Goal: Task Accomplishment & Management: Manage account settings

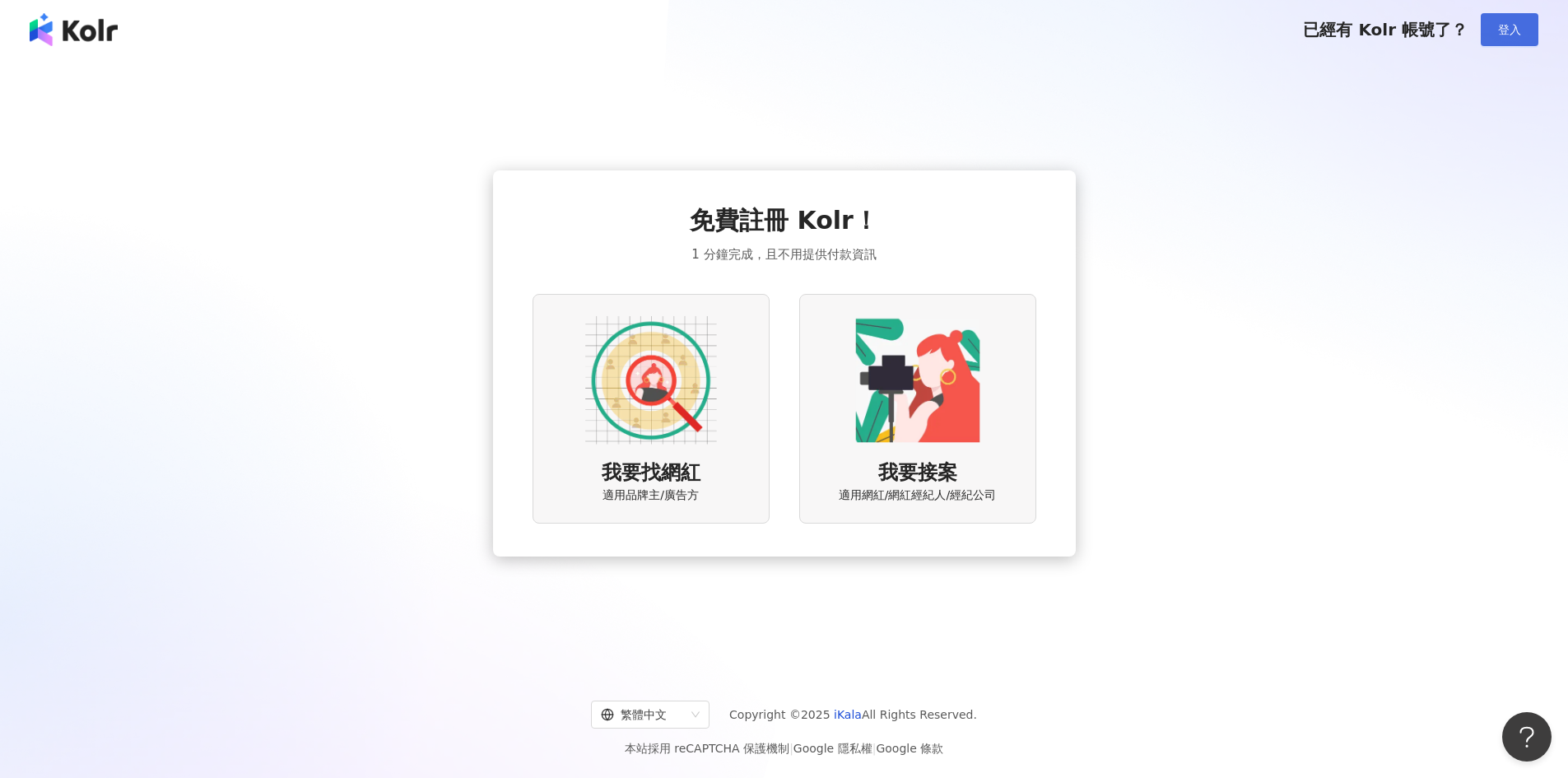
click at [1519, 34] on span "登入" at bounding box center [1510, 30] width 23 height 14
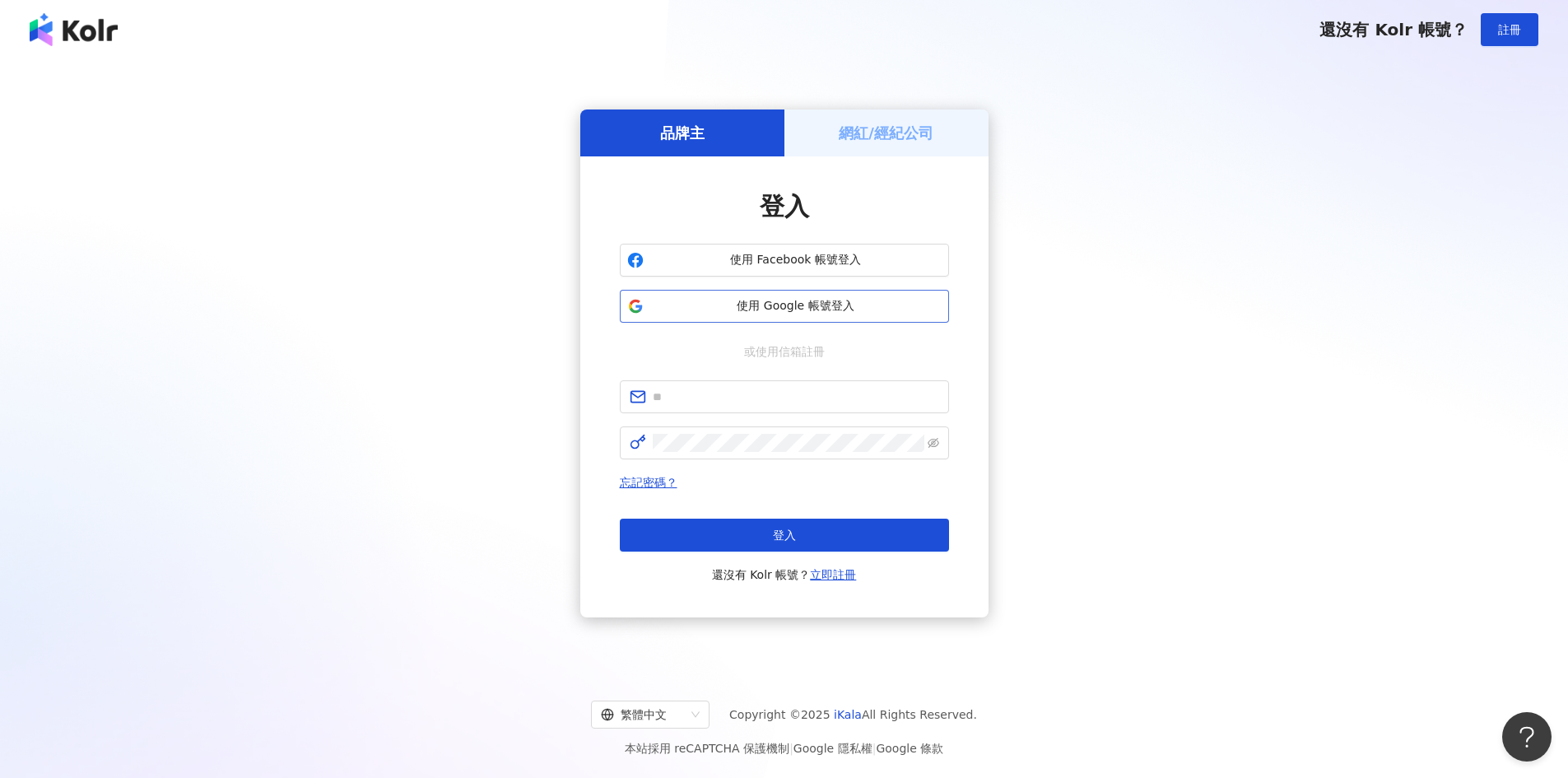
click at [790, 308] on span "使用 Google 帳號登入" at bounding box center [796, 306] width 291 height 16
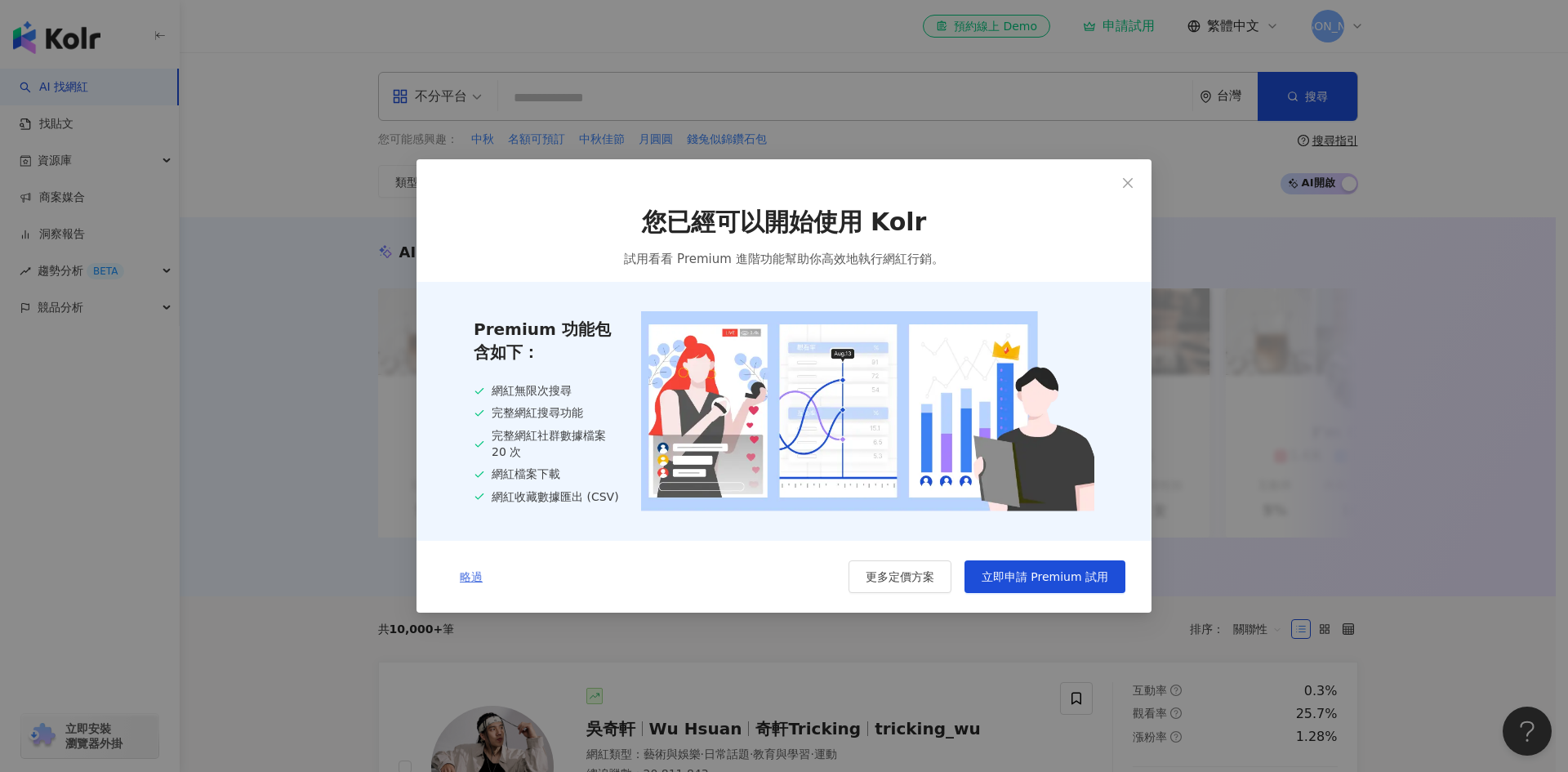
click at [474, 581] on span "略過" at bounding box center [472, 577] width 23 height 13
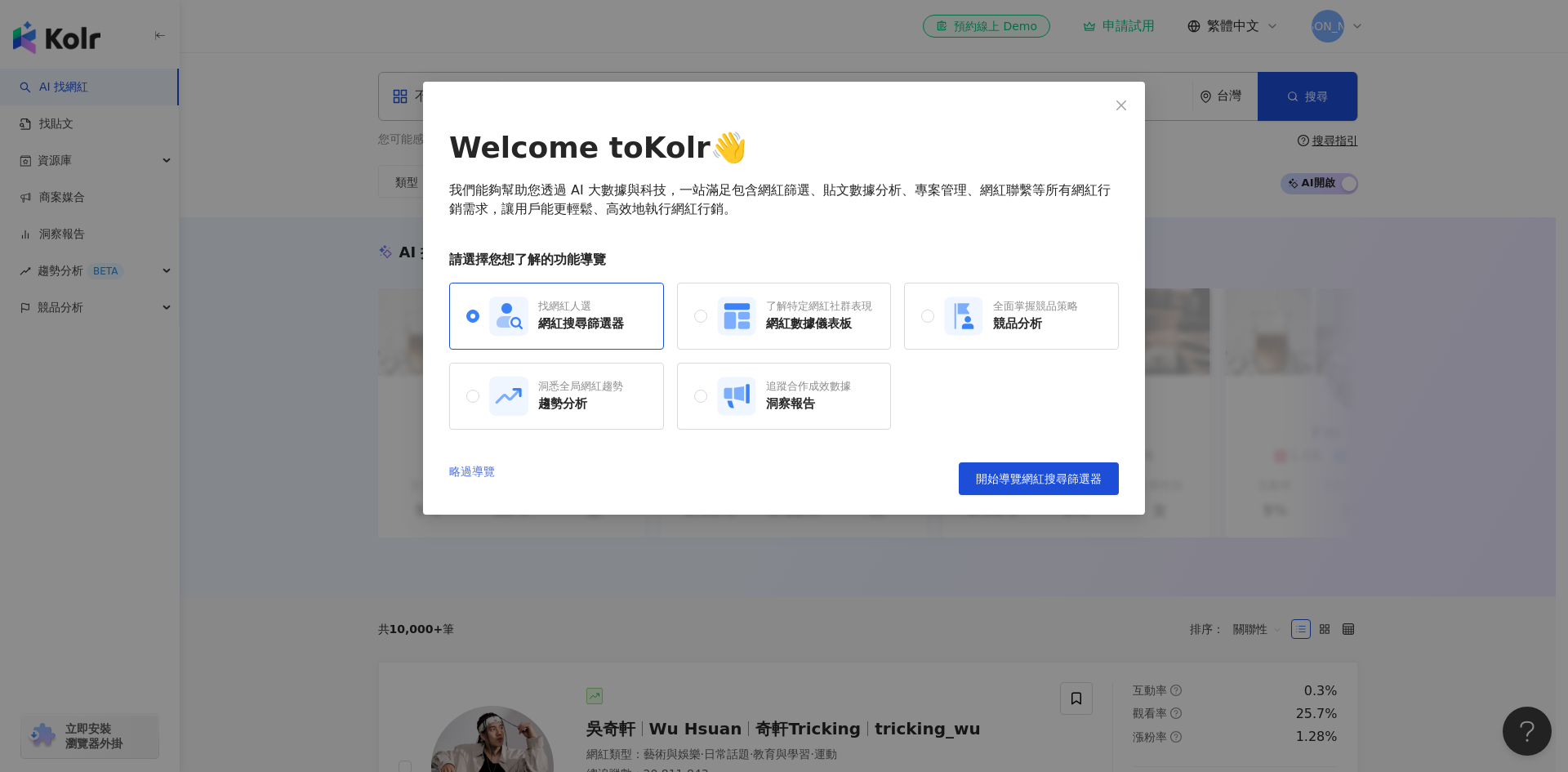
click at [476, 481] on link "略過導覽" at bounding box center [473, 478] width 46 height 33
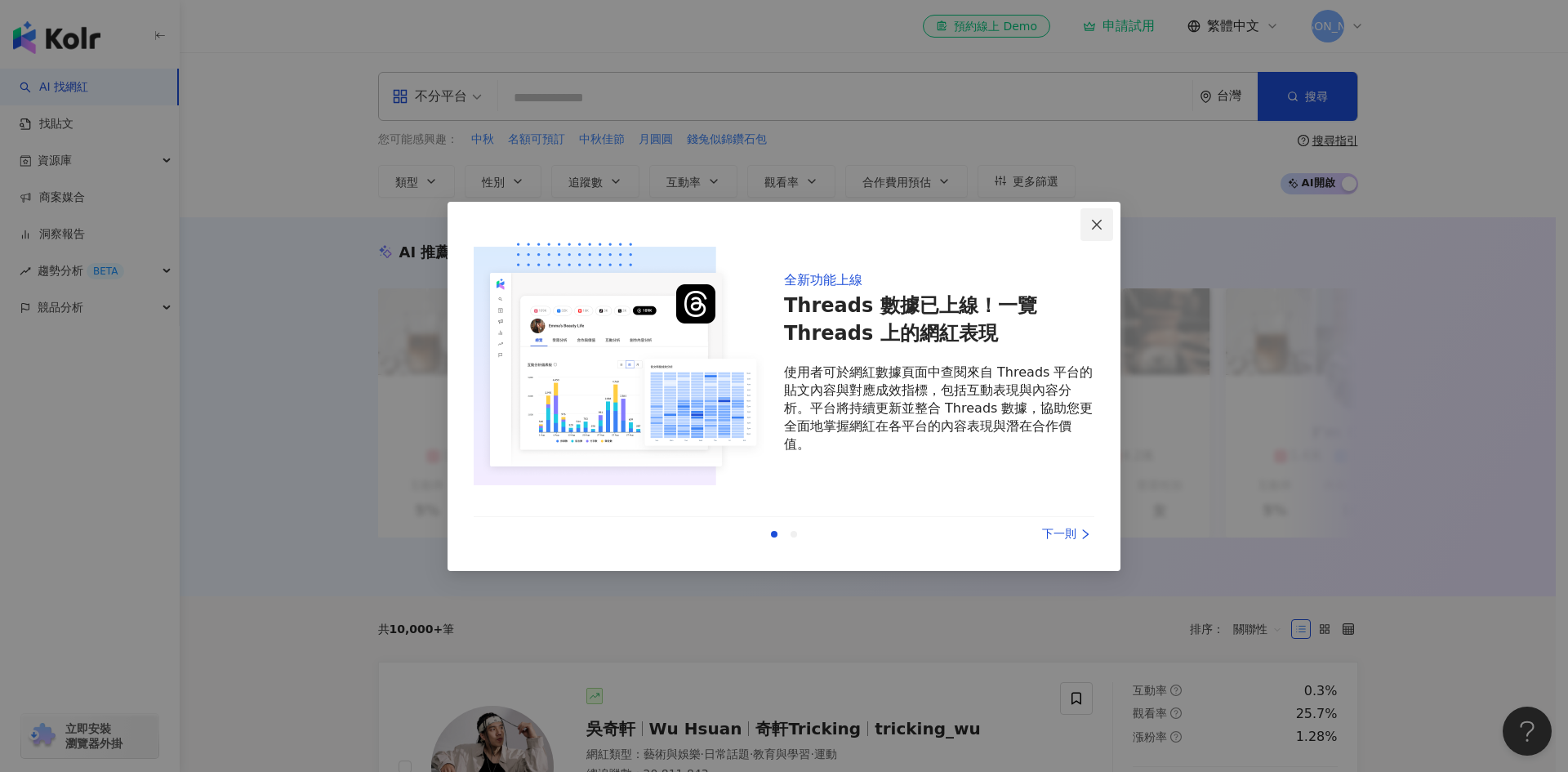
click at [1099, 225] on icon "close" at bounding box center [1097, 225] width 13 height 13
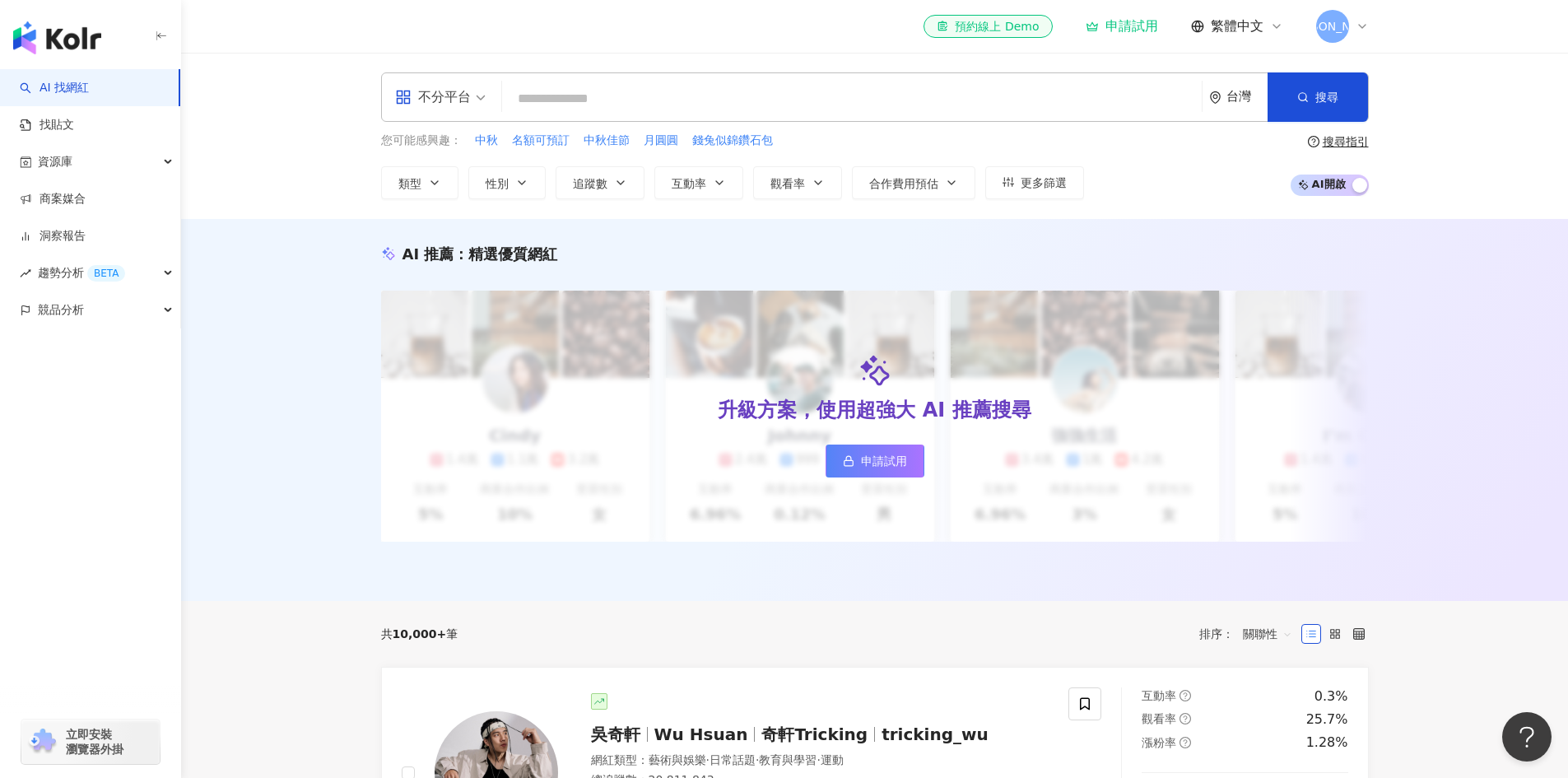
click at [1356, 30] on icon at bounding box center [1362, 26] width 14 height 14
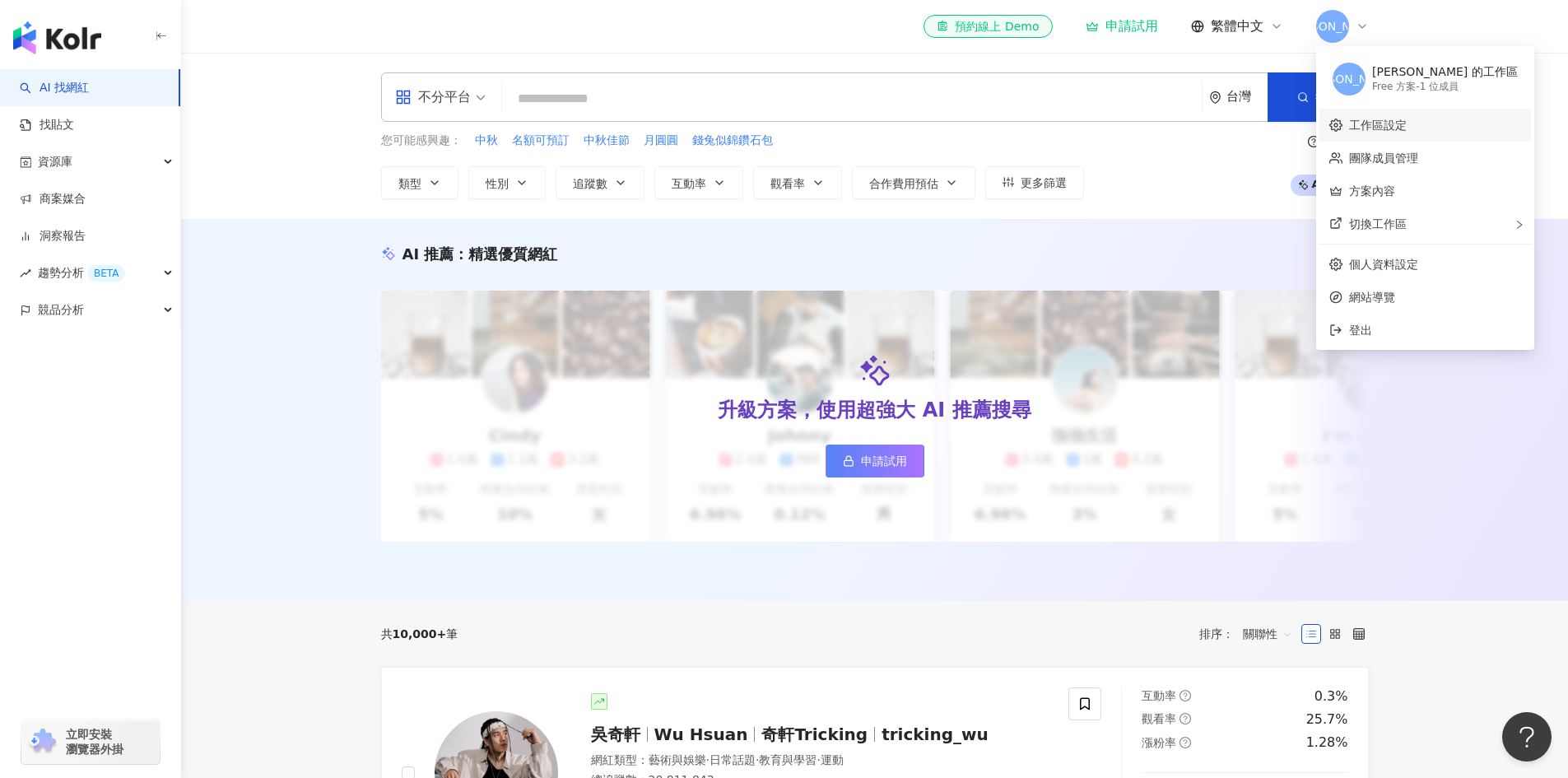
click at [1392, 124] on link "工作區設定" at bounding box center [1377, 125] width 57 height 14
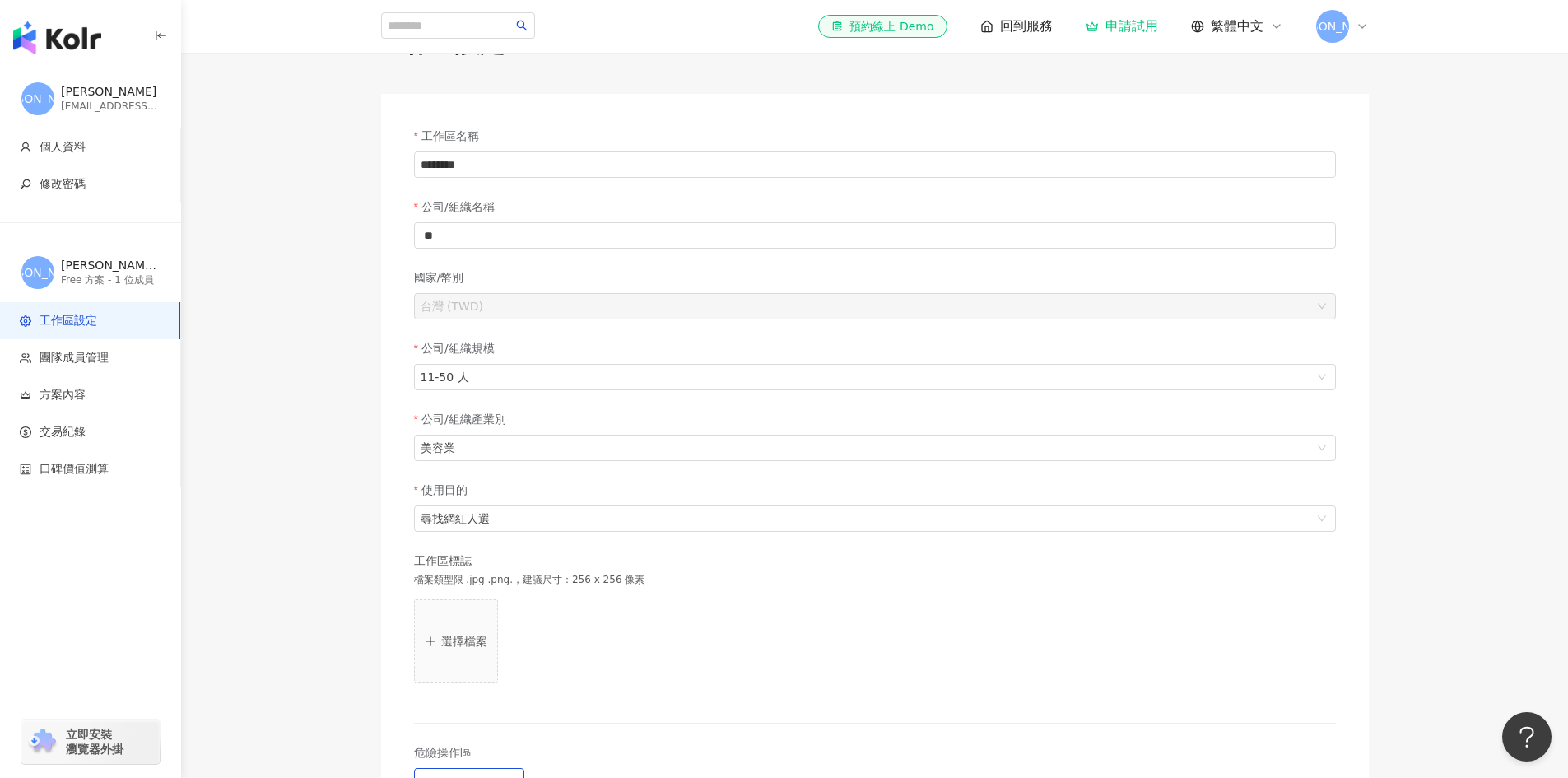
scroll to position [375, 0]
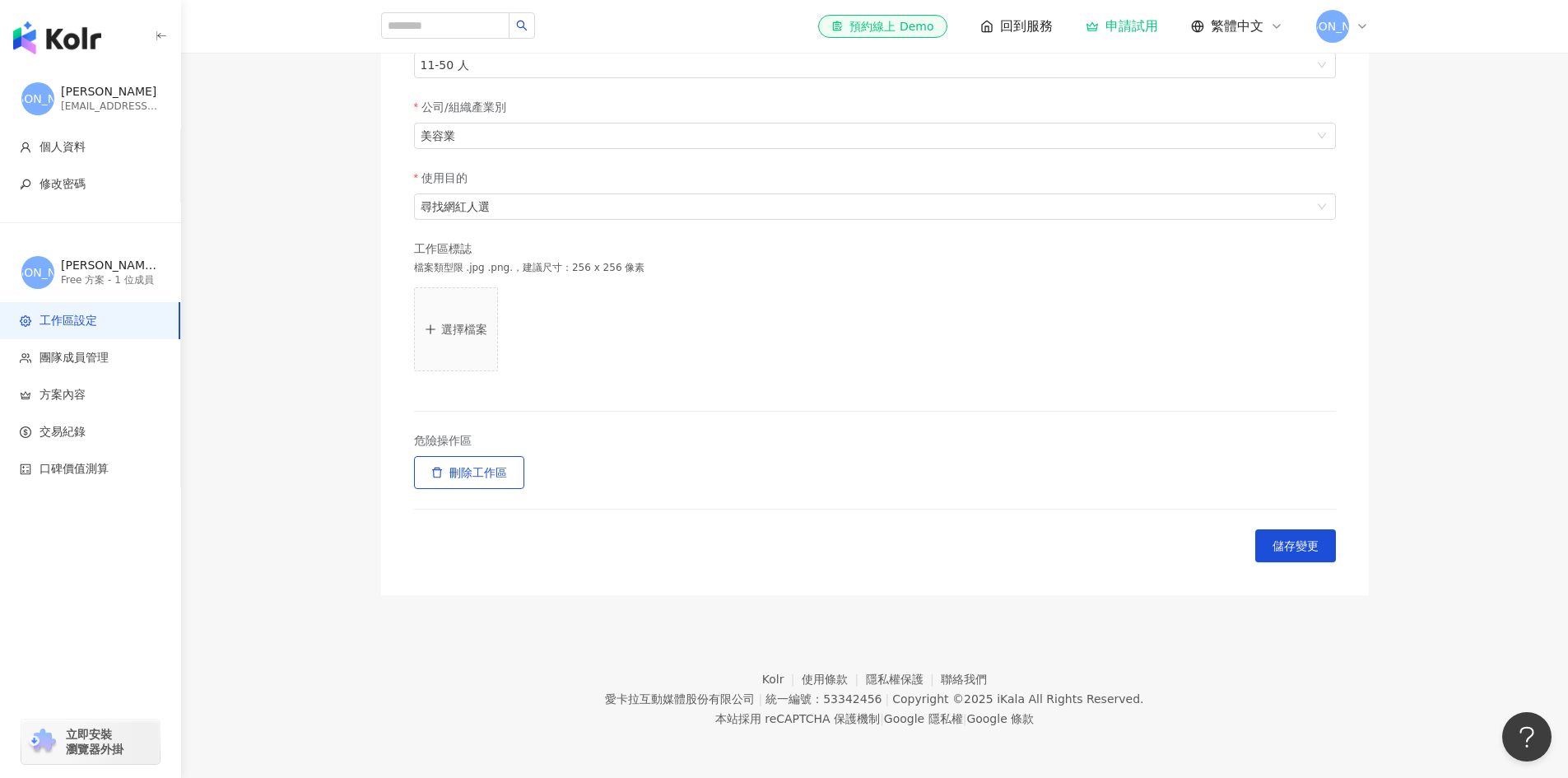
click at [96, 112] on div "[EMAIL_ADDRESS][DOMAIN_NAME]" at bounding box center [111, 107] width 99 height 14
click at [57, 95] on div "[PERSON_NAME] [EMAIL_ADDRESS][DOMAIN_NAME]" at bounding box center [90, 98] width 181 height 59
click at [95, 358] on span "團隊成員管理" at bounding box center [74, 358] width 69 height 16
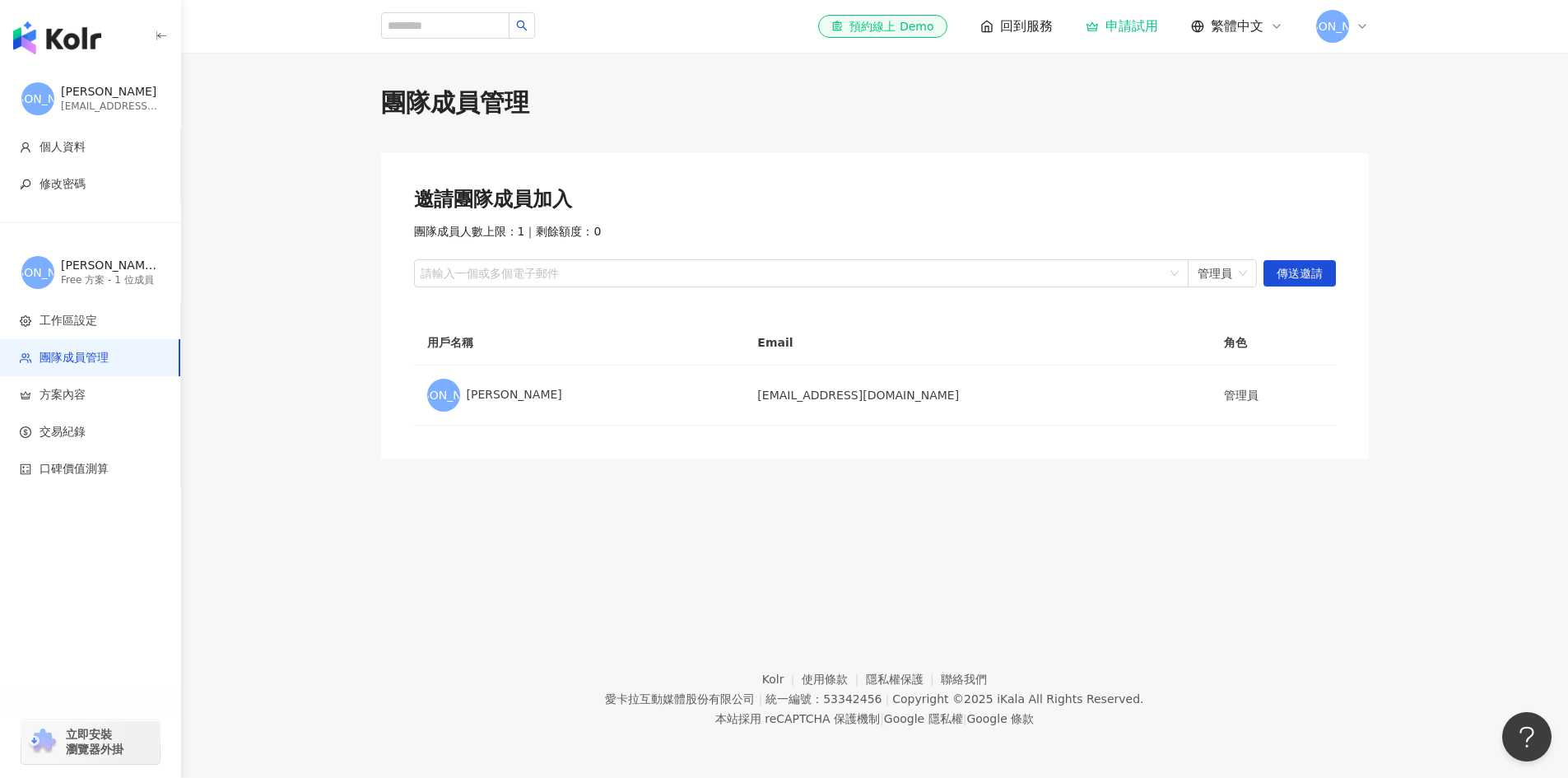
click at [1356, 33] on div "[PERSON_NAME]" at bounding box center [1343, 26] width 52 height 33
click at [1413, 222] on div "切換工作區" at bounding box center [1425, 224] width 212 height 33
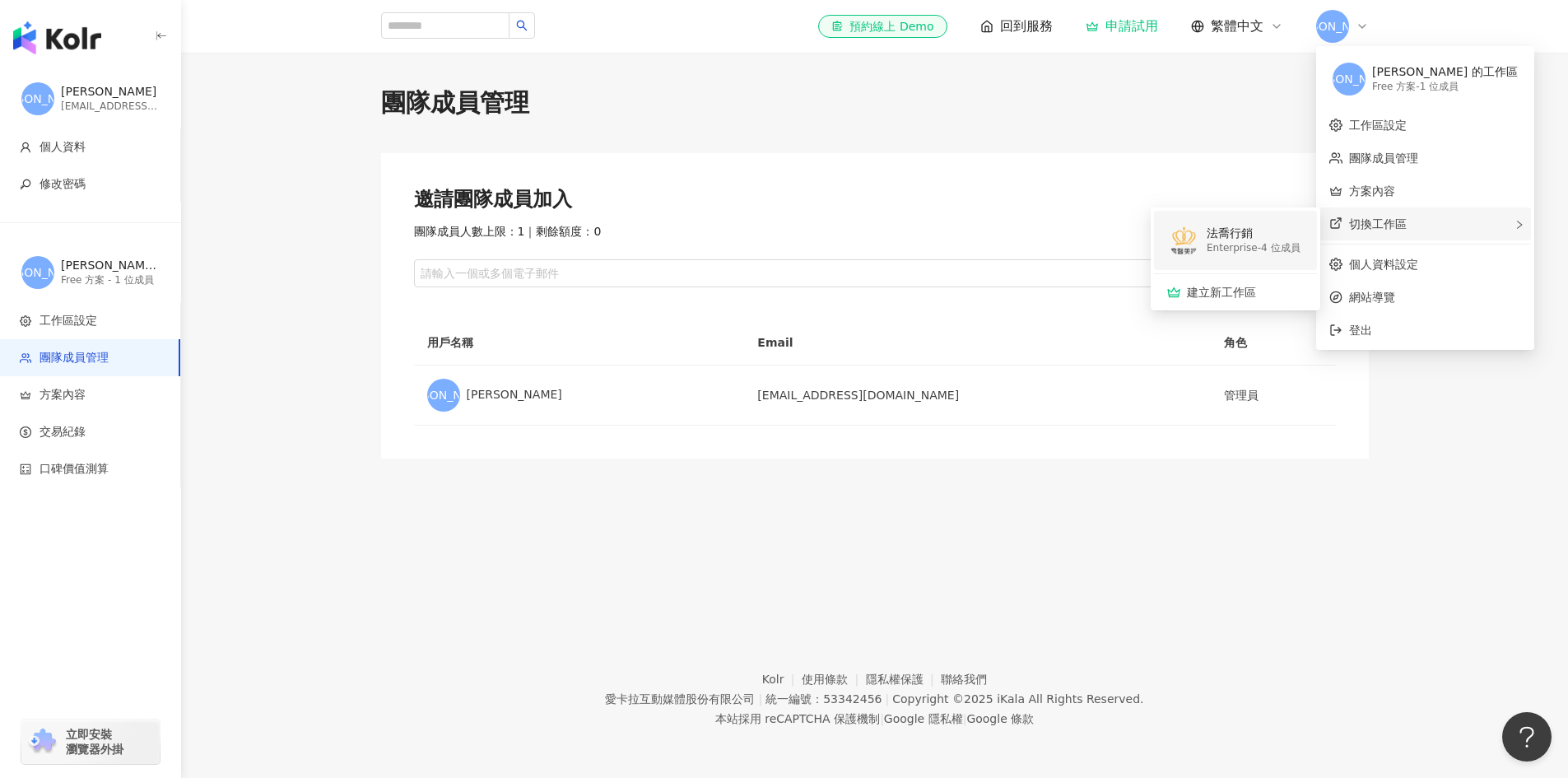
click at [1238, 236] on div "法喬行銷" at bounding box center [1254, 233] width 94 height 16
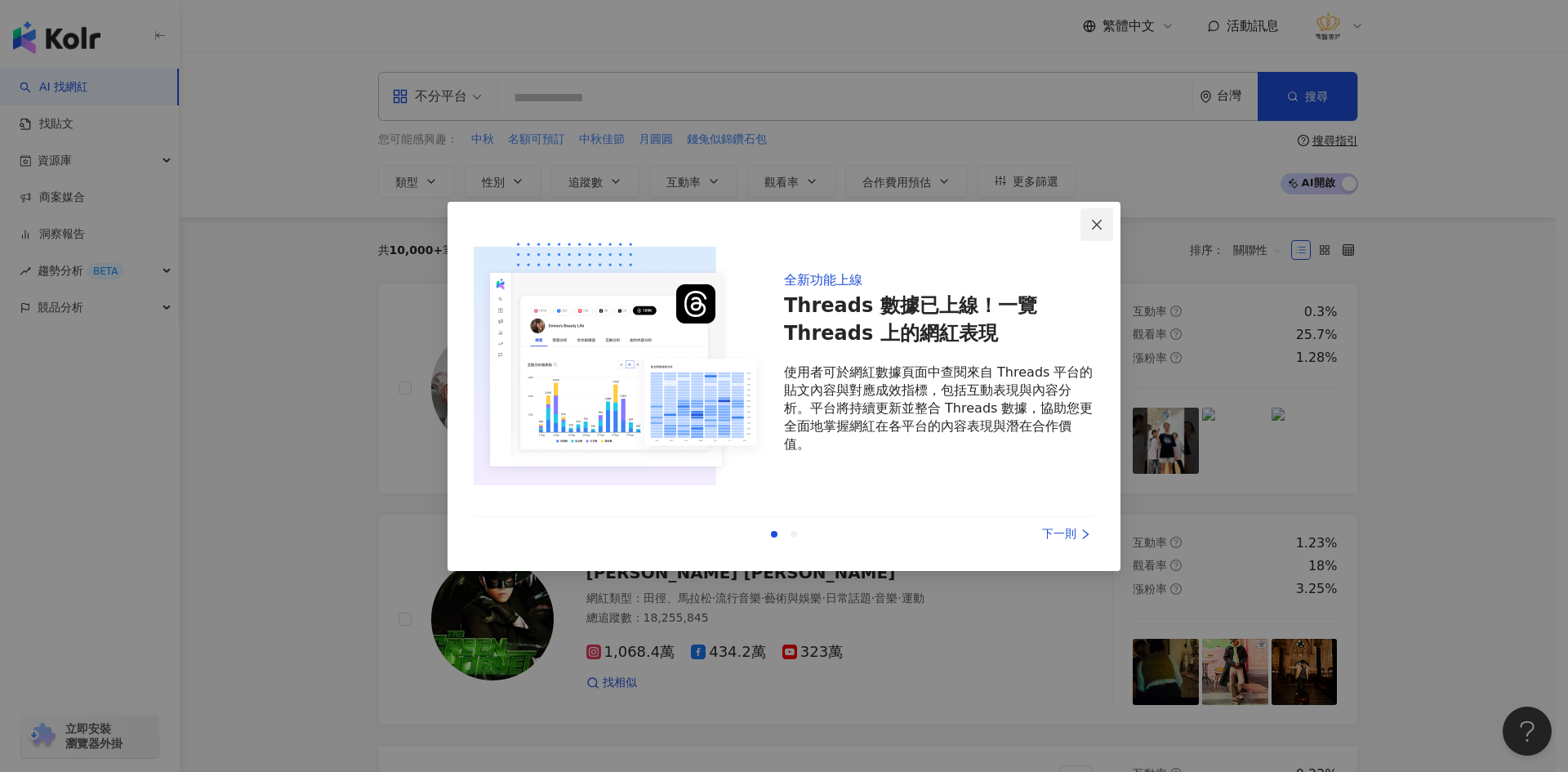
click at [1095, 221] on icon "close" at bounding box center [1097, 225] width 13 height 13
